Goal: Task Accomplishment & Management: Use online tool/utility

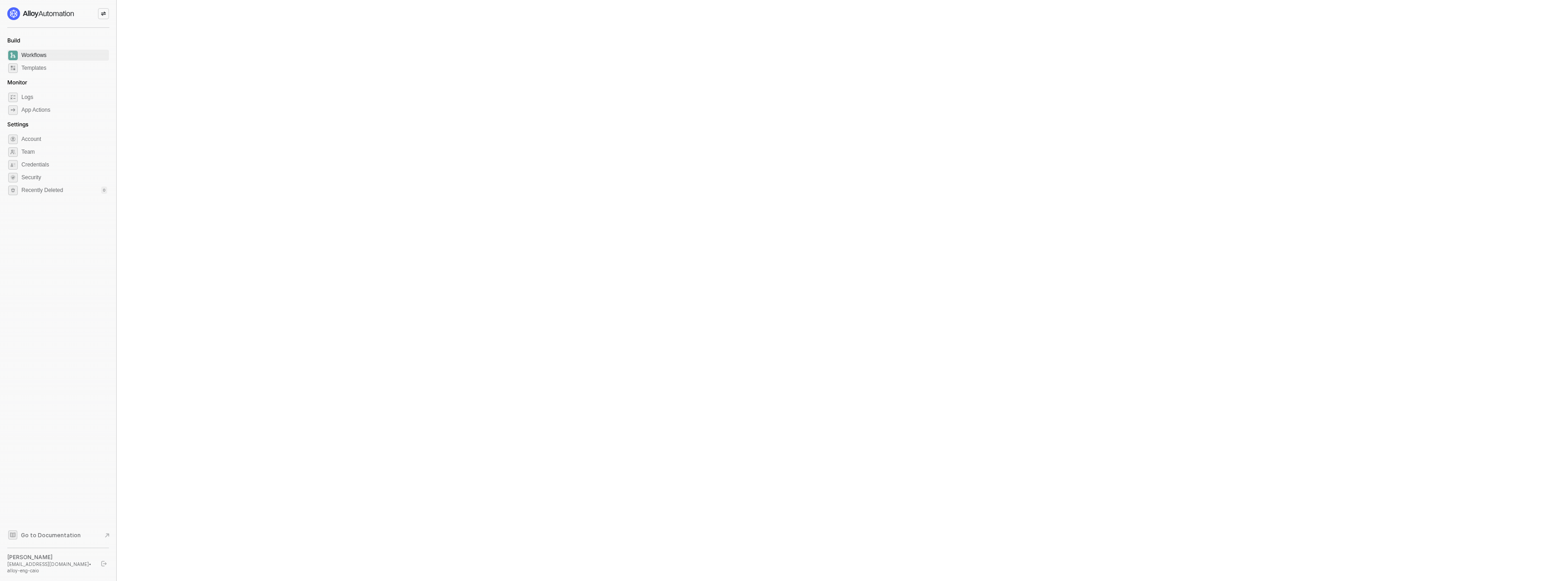
click at [57, 52] on span "Workflows" at bounding box center [64, 55] width 86 height 11
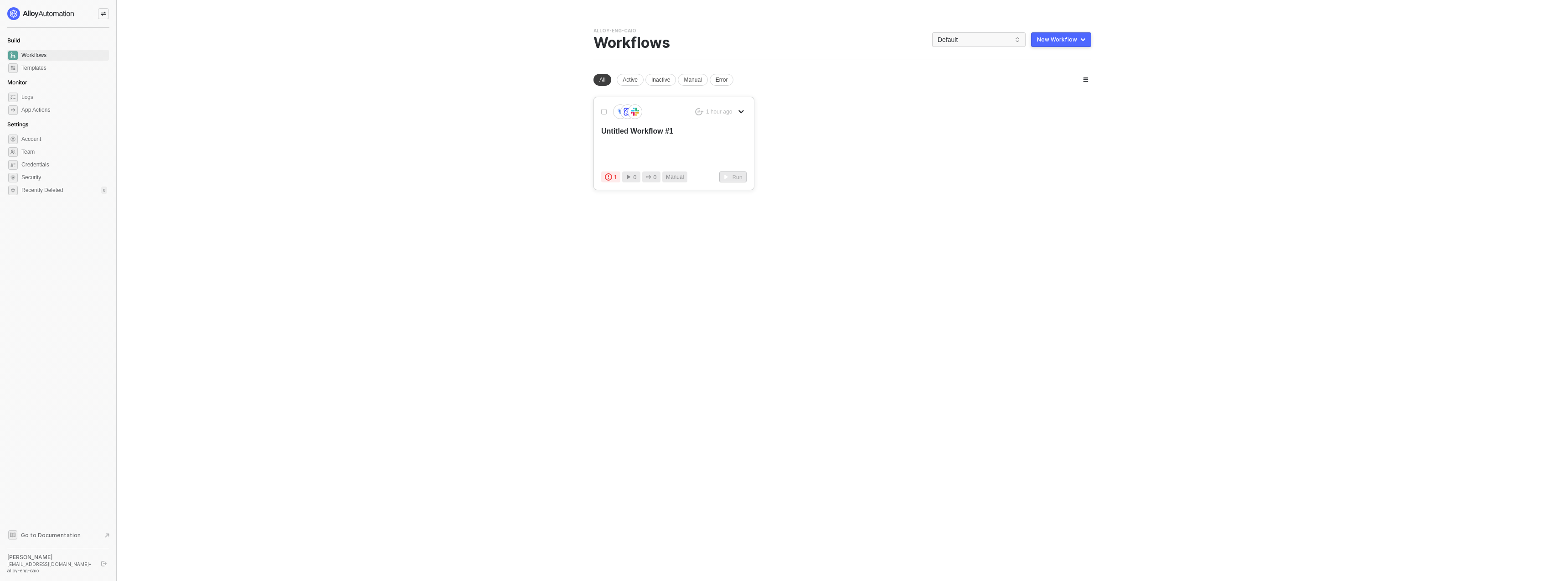
click at [641, 141] on div "Untitled Workflow #1" at bounding box center [659, 141] width 116 height 30
